Goal: Task Accomplishment & Management: Manage account settings

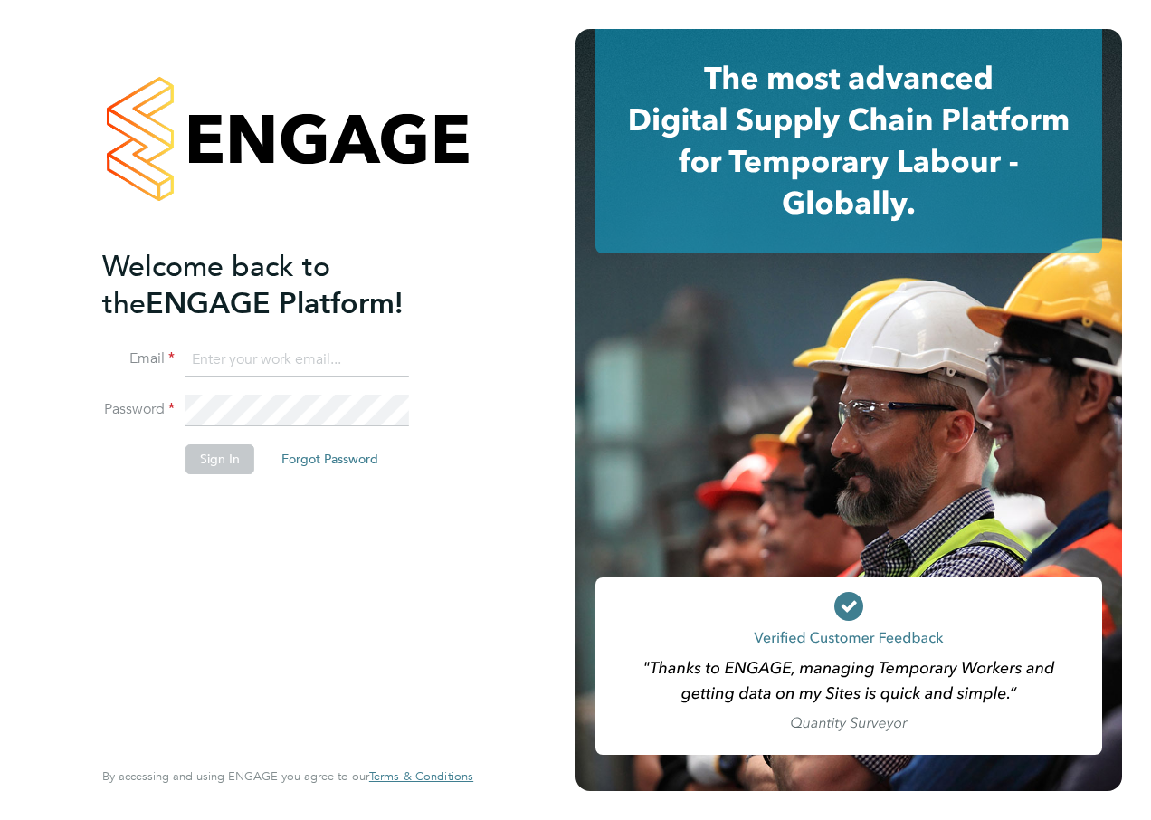
click at [227, 345] on input at bounding box center [296, 360] width 223 height 33
type input "katie.macpherson@hays.com"
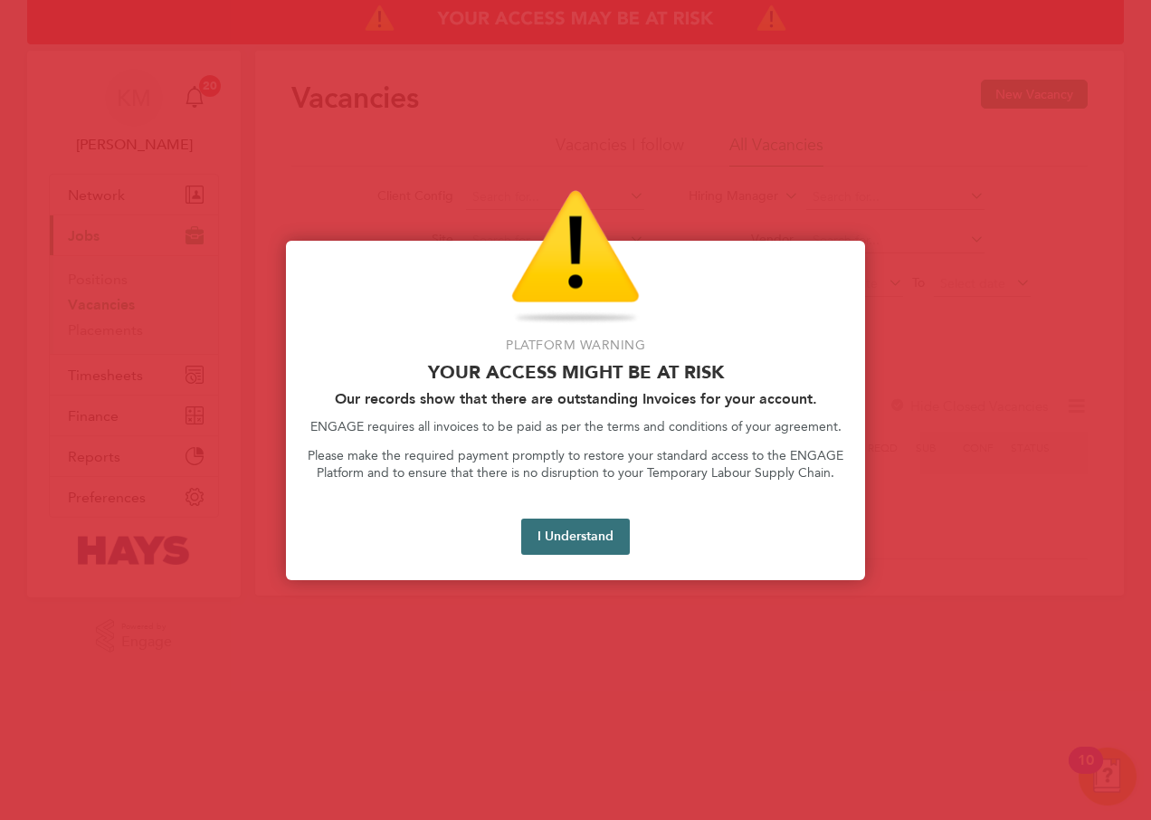
click at [582, 532] on button "I Understand" at bounding box center [575, 536] width 109 height 36
click at [584, 536] on button "I Understand" at bounding box center [575, 536] width 109 height 36
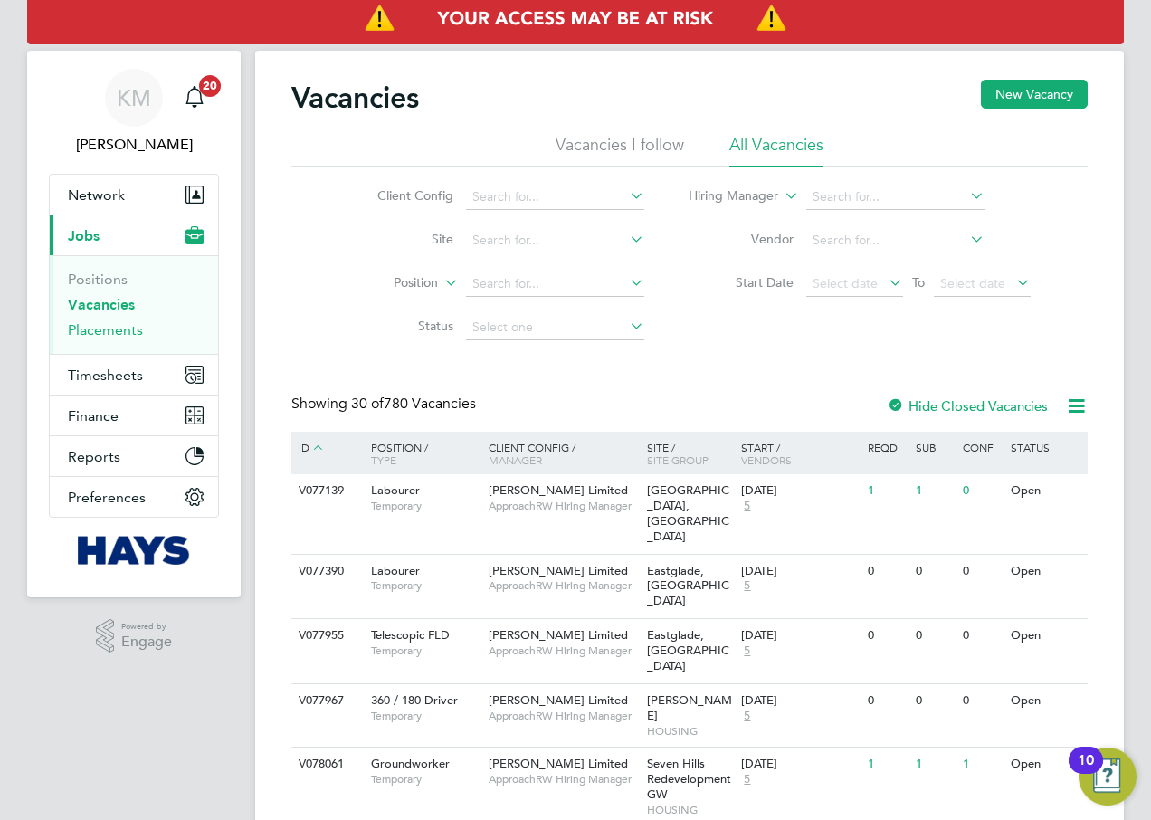
click at [109, 335] on link "Placements" at bounding box center [105, 329] width 75 height 17
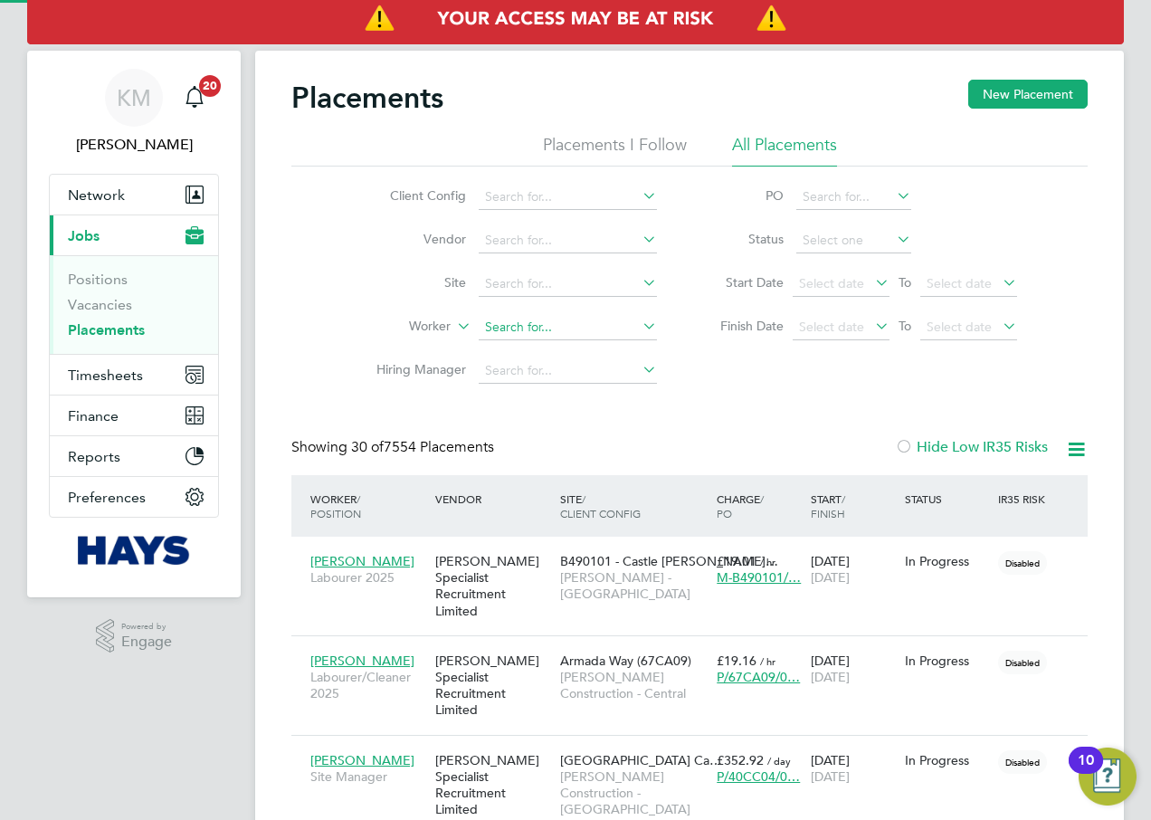
click at [506, 326] on input at bounding box center [568, 327] width 178 height 25
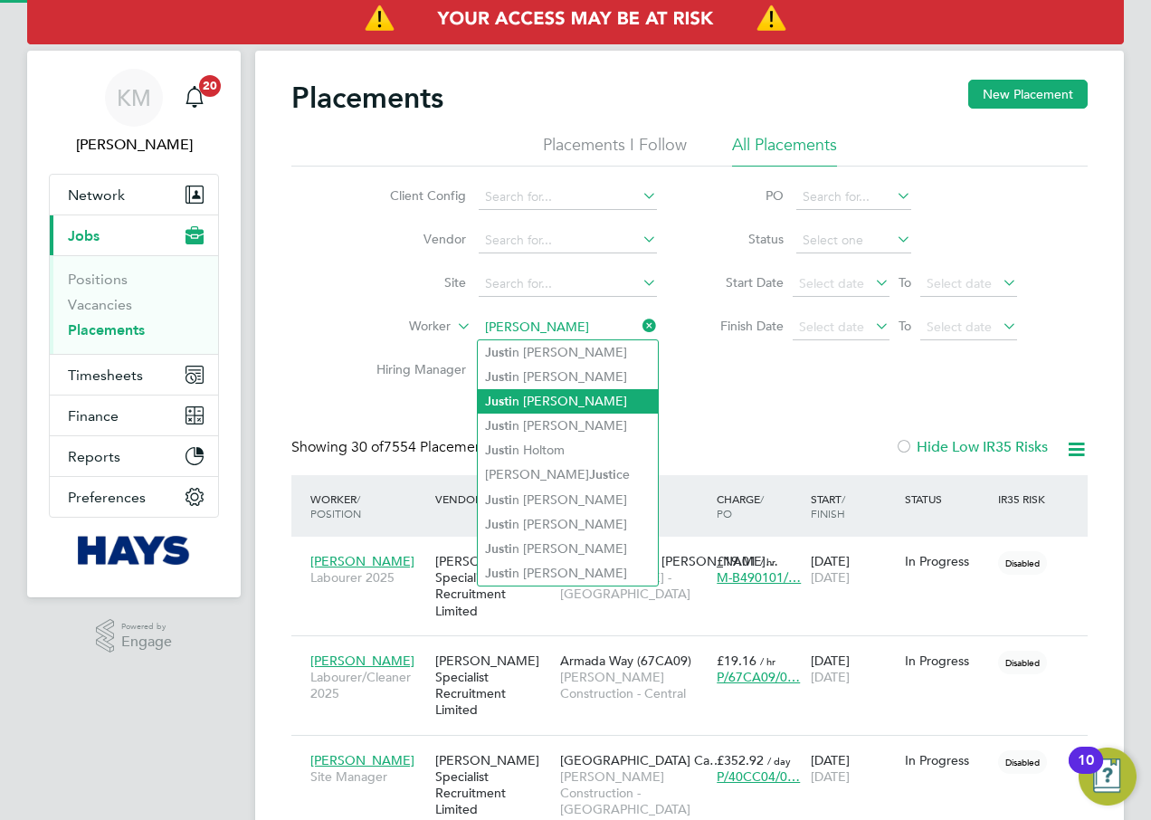
click at [580, 405] on li "Justi n Hardwick" at bounding box center [568, 401] width 180 height 24
type input "[PERSON_NAME]"
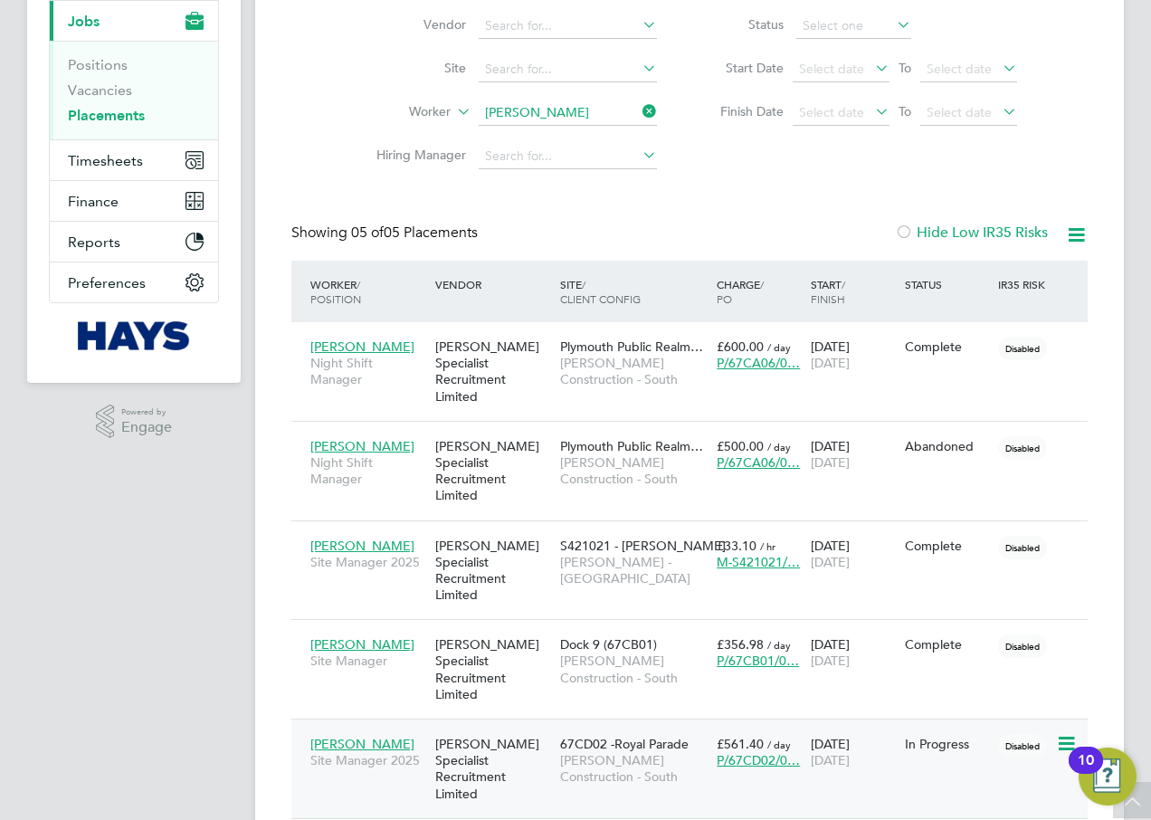
click at [609, 752] on span "[PERSON_NAME] Construction - South" at bounding box center [633, 768] width 147 height 33
click at [494, 726] on div "[PERSON_NAME] Specialist Recruitment Limited" at bounding box center [493, 768] width 125 height 84
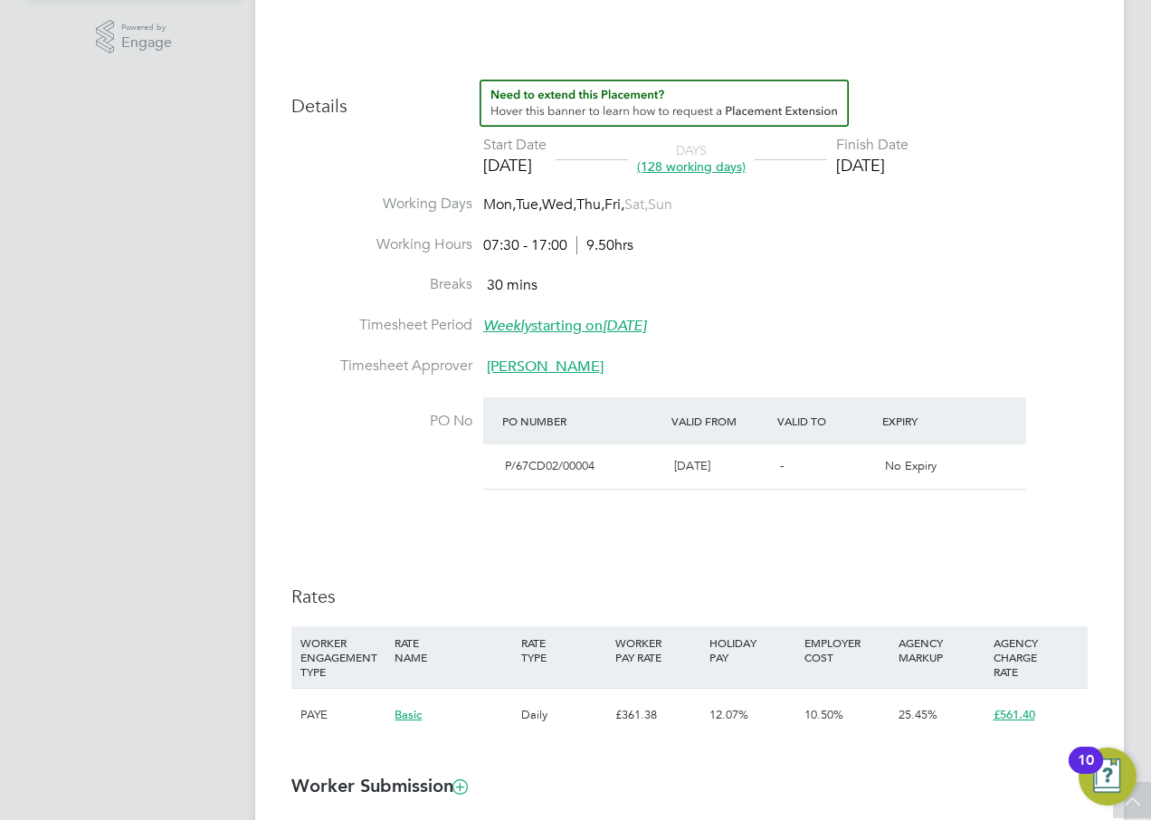
scroll to position [819, 0]
